Goal: Task Accomplishment & Management: Manage account settings

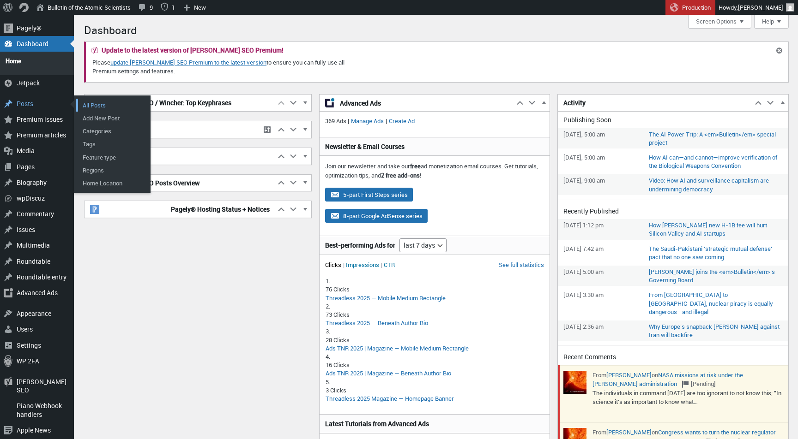
click at [83, 102] on link "All Posts" at bounding box center [113, 105] width 74 height 13
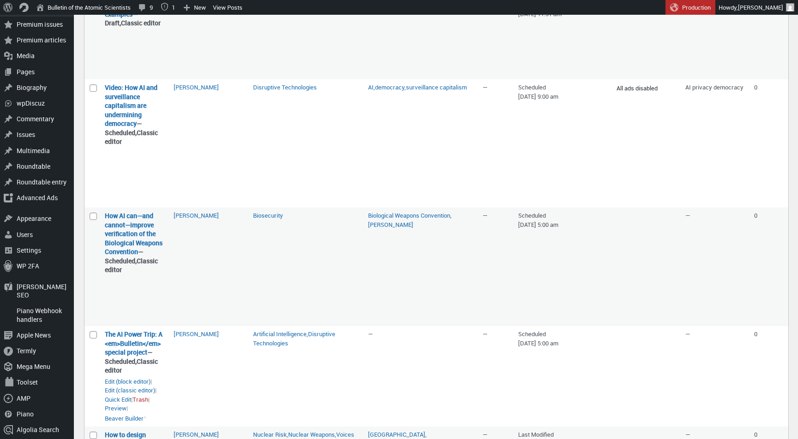
scroll to position [168, 0]
click at [120, 404] on link "Preview" at bounding box center [116, 408] width 22 height 9
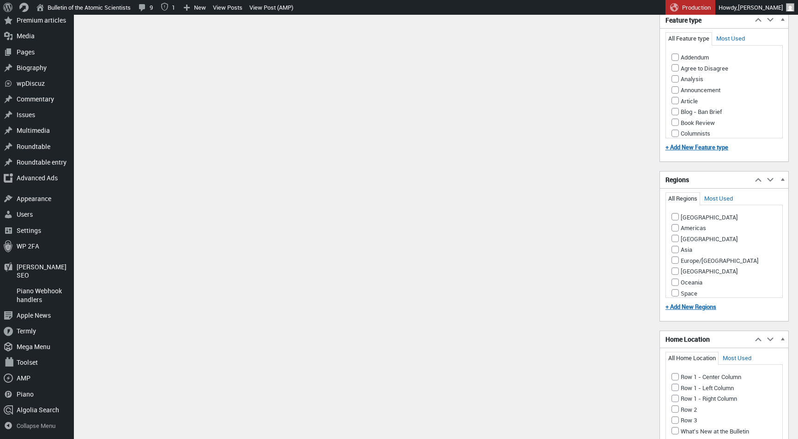
scroll to position [1795, 0]
click at [674, 375] on input "Row 1 - Center Column" at bounding box center [674, 375] width 7 height 7
checkbox input "true"
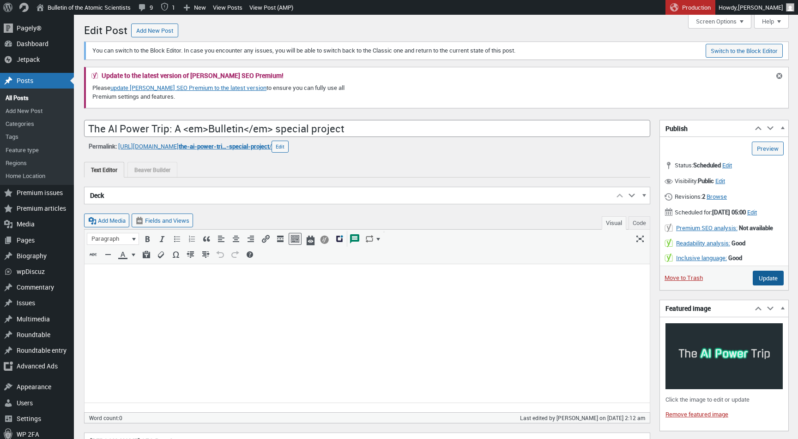
scroll to position [0, 0]
click at [753, 283] on input "Update" at bounding box center [767, 278] width 31 height 15
type input "Schedule"
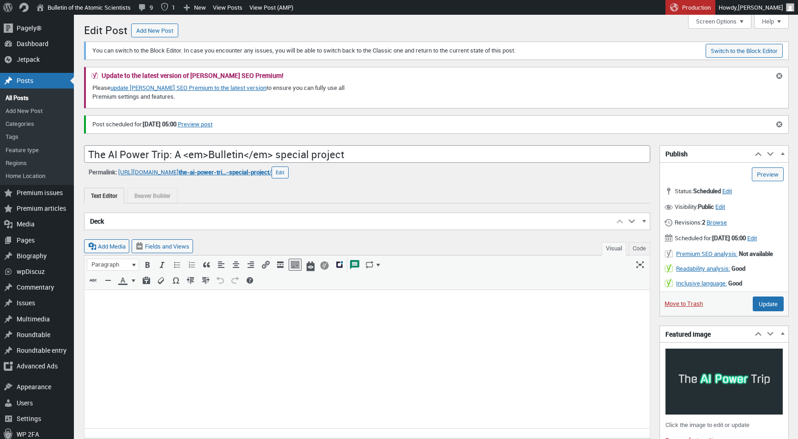
scroll to position [6, 0]
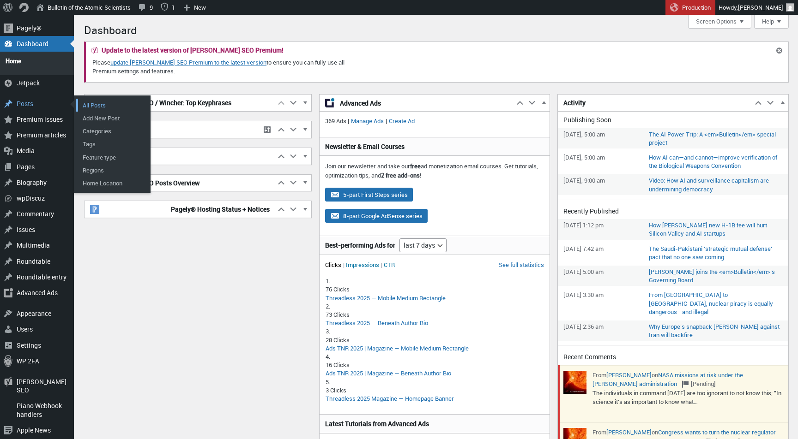
click at [91, 101] on link "All Posts" at bounding box center [113, 105] width 74 height 13
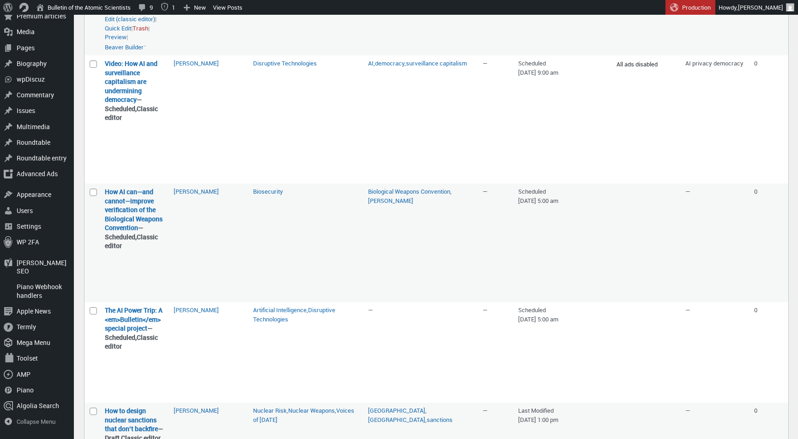
scroll to position [223, 0]
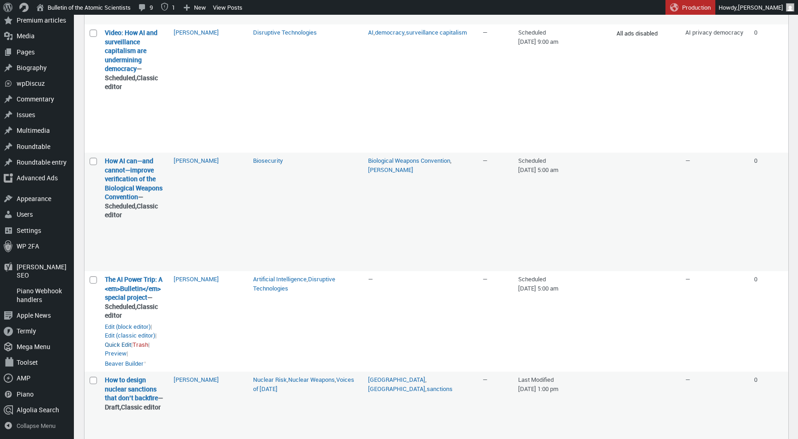
click at [121, 341] on button "Quick Edit" at bounding box center [118, 345] width 26 height 8
select select "10"
select select "108"
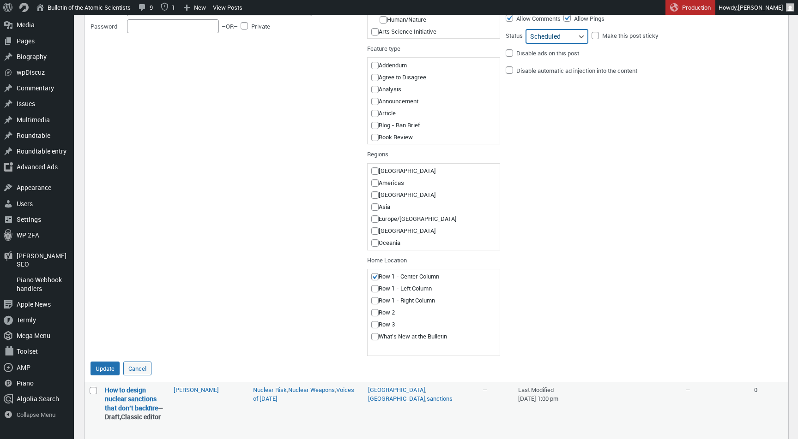
scroll to position [602, 0]
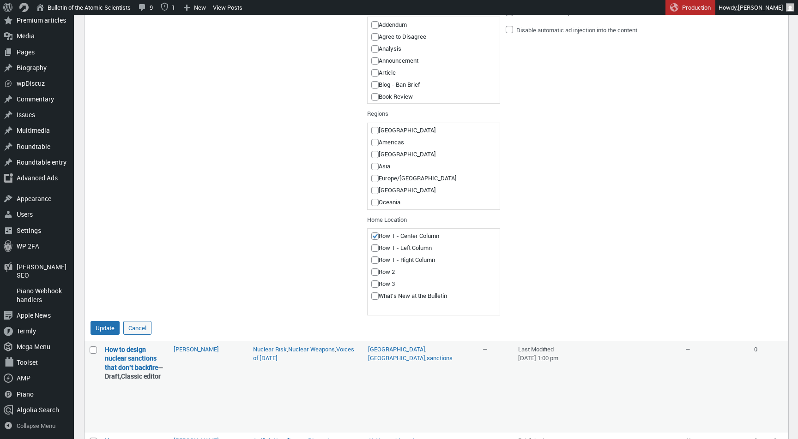
click at [130, 306] on div "Quick Edit Title The AI Power Trip: A <em>Bulletin</em> special project Slug th…" at bounding box center [436, 117] width 704 height 448
click at [133, 318] on div "Update Cancel" at bounding box center [436, 329] width 692 height 23
click at [136, 321] on button "Cancel" at bounding box center [137, 328] width 28 height 14
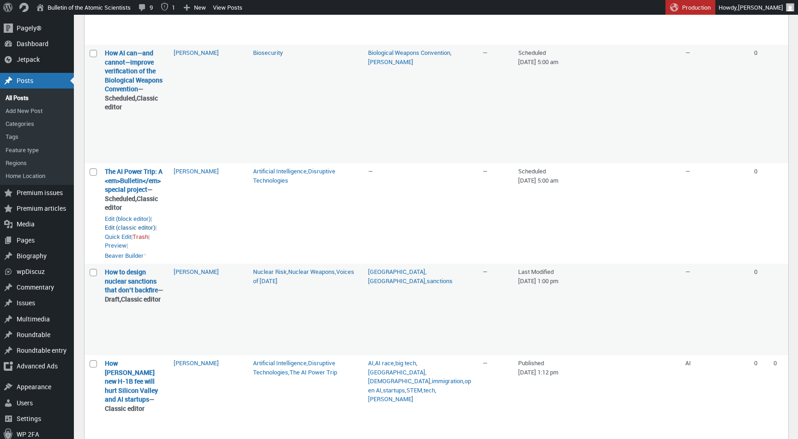
click at [134, 223] on link "Edit (classic editor)" at bounding box center [130, 227] width 50 height 9
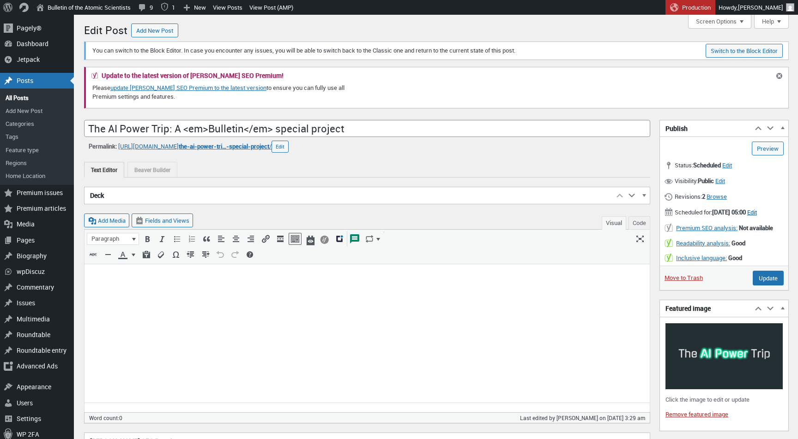
click at [747, 217] on span "Edit" at bounding box center [752, 212] width 10 height 8
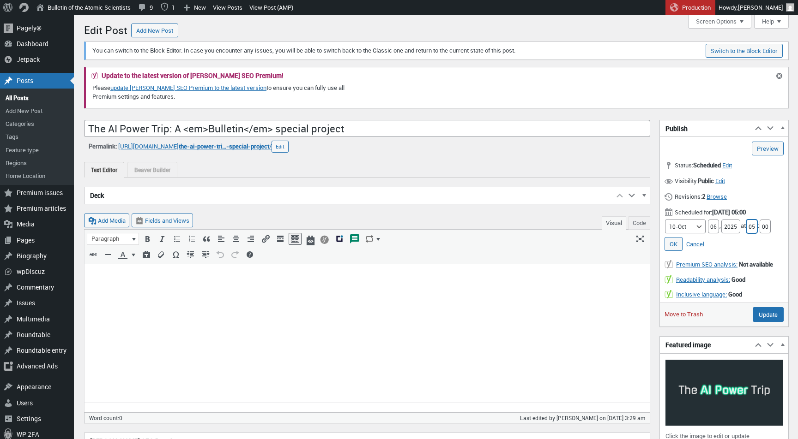
click at [756, 224] on input "05" at bounding box center [751, 227] width 11 height 14
type input "03"
click at [674, 240] on link "OK" at bounding box center [673, 244] width 18 height 14
type input "Publish"
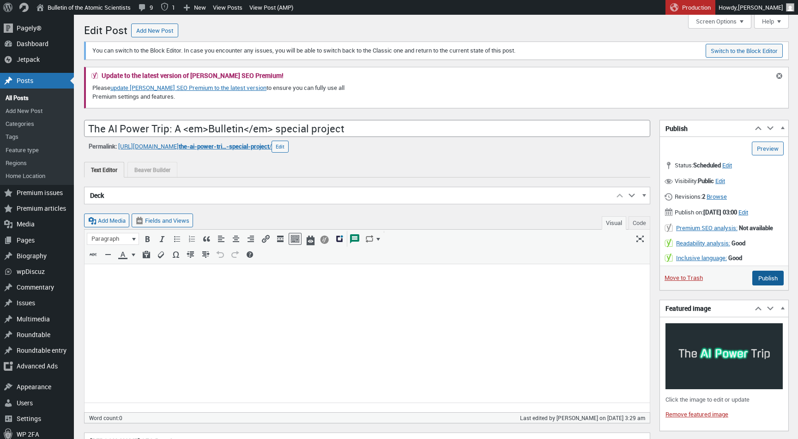
click at [778, 280] on input "Publish" at bounding box center [767, 278] width 31 height 15
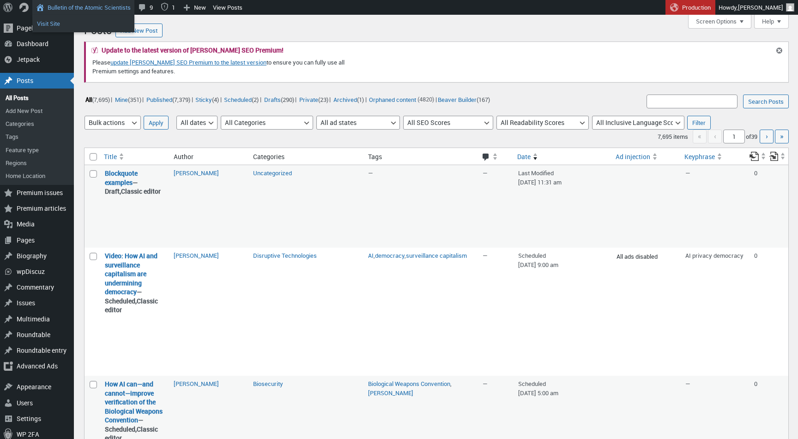
click at [56, 27] on link "Visit Site" at bounding box center [83, 24] width 102 height 12
